Goal: Information Seeking & Learning: Understand process/instructions

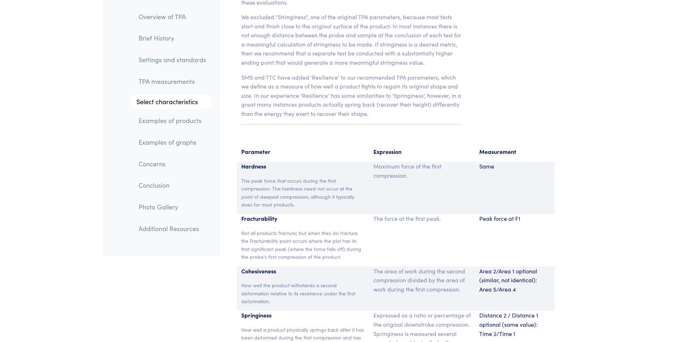
scroll to position [4687, 0]
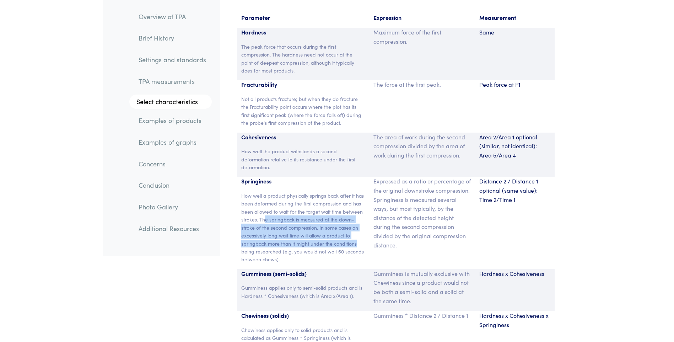
drag, startPoint x: 264, startPoint y: 209, endPoint x: 359, endPoint y: 230, distance: 97.4
click at [359, 230] on p "How well a product physically springs back after it has been deformed during th…" at bounding box center [303, 227] width 124 height 72
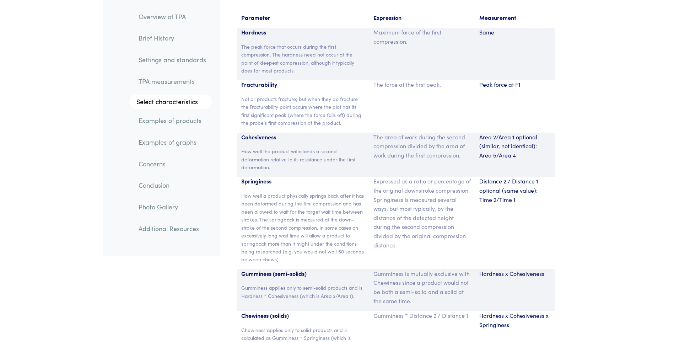
drag, startPoint x: 359, startPoint y: 230, endPoint x: 320, endPoint y: 255, distance: 46.1
click at [320, 255] on div "Springiness How well a product physically springs back after it has been deform…" at bounding box center [303, 222] width 132 height 92
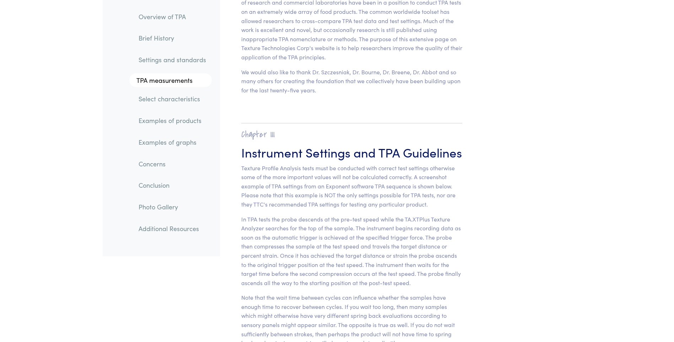
scroll to position [2663, 0]
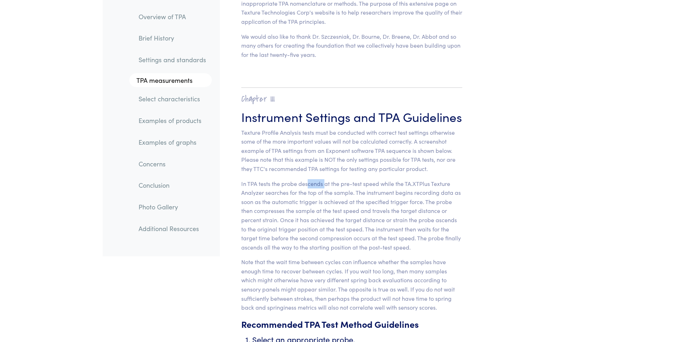
drag, startPoint x: 307, startPoint y: 176, endPoint x: 325, endPoint y: 176, distance: 17.8
click at [325, 179] on p "In TPA tests the probe descends at the pre-test speed while the TA.XTPlus Textu…" at bounding box center [351, 215] width 221 height 73
drag, startPoint x: 334, startPoint y: 209, endPoint x: 466, endPoint y: 208, distance: 131.7
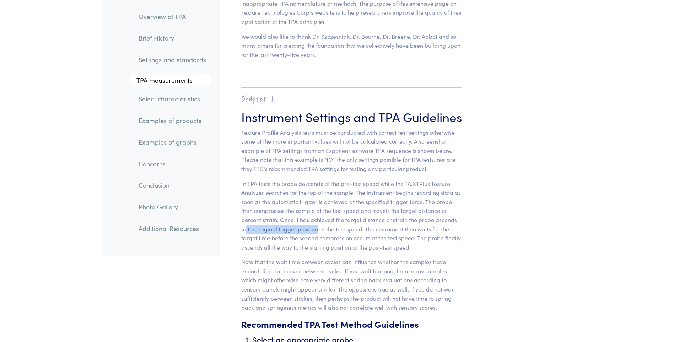
drag, startPoint x: 463, startPoint y: 210, endPoint x: 311, endPoint y: 220, distance: 152.3
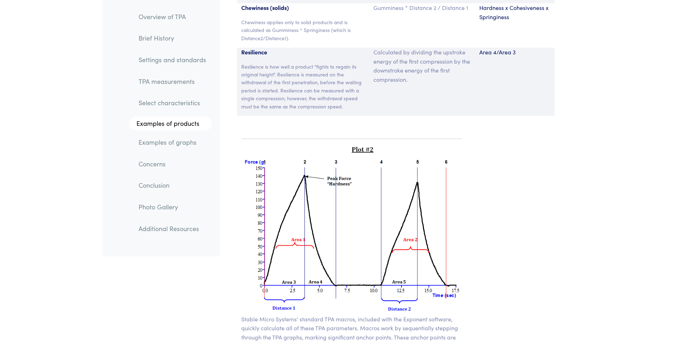
scroll to position [5007, 0]
